Goal: Book appointment/travel/reservation

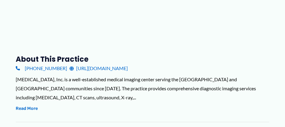
scroll to position [252, 0]
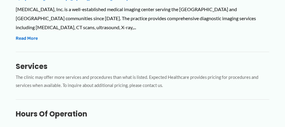
type input "**********"
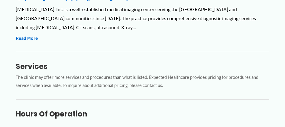
type input "**********"
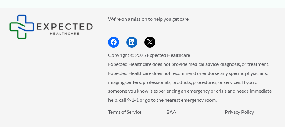
scroll to position [1132, 0]
